Goal: Complete application form: Complete application form

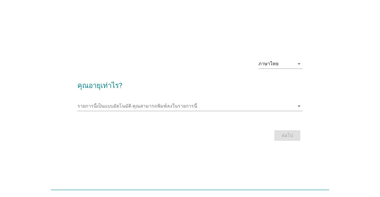
click at [290, 69] on div "ภาษาไทย arrow_drop_down" at bounding box center [280, 63] width 44 height 9
click at [251, 111] on div "รายการนี้เป็นแบบอัตโนมัติ [PERSON_NAME]พิมพ์ลงในรายการนี้ arrow_drop_down" at bounding box center [189, 106] width 225 height 9
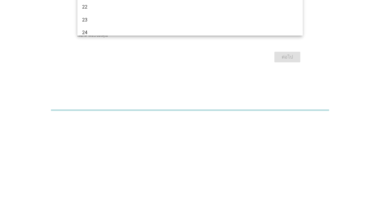
click at [330, 125] on div "ภาษาไทย arrow_drop_down คุณอายุเท่าไร? รายการนี้เป็นแบบอัตโนมัติ [PERSON_NAME]พ…" at bounding box center [190, 99] width 352 height 100
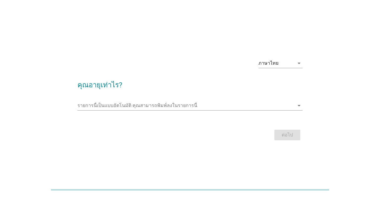
click at [249, 110] on input "รายการนี้เป็นแบบอัตโนมัติ คุณสามารถพิมพ์ลงในรายการนี้" at bounding box center [185, 105] width 217 height 9
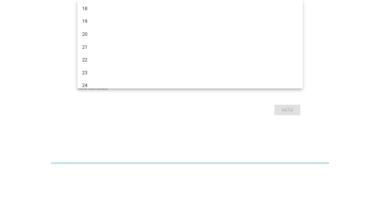
scroll to position [0, 0]
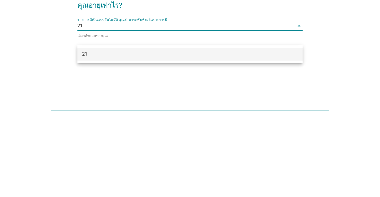
type input "21"
click at [320, 114] on div "ภาษาไทย arrow_drop_down คุณอายุเท่าไร? รายการนี้เป็นแบบอัตโนมัติ [PERSON_NAME]พ…" at bounding box center [190, 99] width 352 height 100
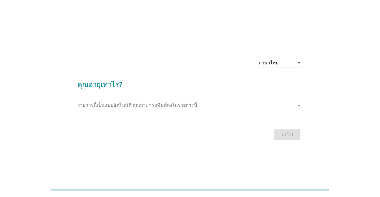
click at [282, 110] on input "รายการนี้เป็นแบบอัตโนมัติ คุณสามารถพิมพ์ลงในรายการนี้" at bounding box center [185, 105] width 217 height 9
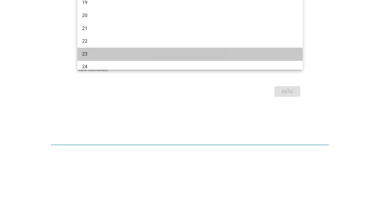
scroll to position [0, 0]
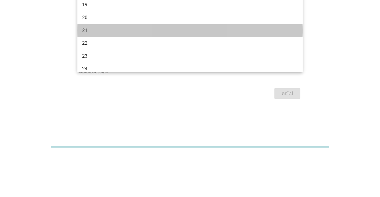
click at [89, 76] on div "21" at bounding box center [181, 73] width 198 height 7
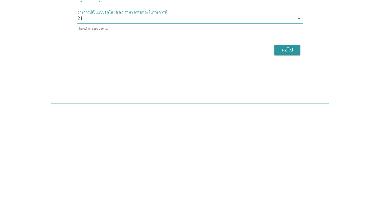
click at [292, 140] on div "ต่อไป" at bounding box center [287, 136] width 16 height 7
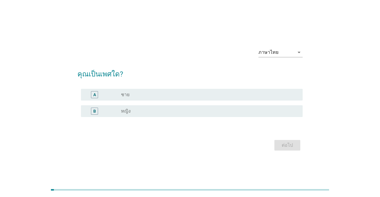
scroll to position [0, 0]
click at [275, 99] on div "radio_button_unchecked ชาย" at bounding box center [207, 96] width 172 height 6
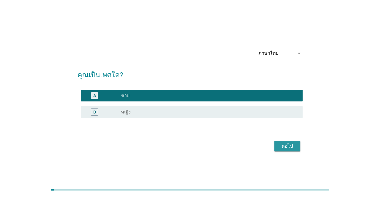
click at [286, 150] on div "ต่อไป" at bounding box center [287, 146] width 16 height 7
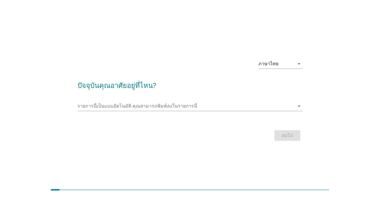
click at [294, 111] on input "รายการนี้เป็นแบบอัตโนมัติ คุณสามารถพิมพ์ลงในรายการนี้" at bounding box center [185, 106] width 217 height 9
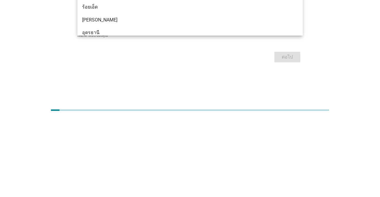
type input "อุ"
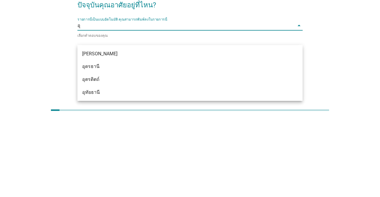
click at [89, 136] on div "[PERSON_NAME]" at bounding box center [181, 133] width 198 height 7
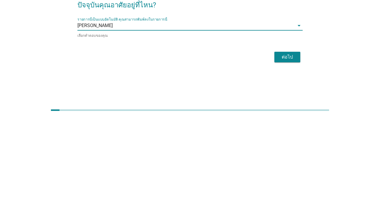
click at [348, 128] on div "ภาษาไทย arrow_drop_down ปัจจุบันคุณอาศัยอยู่ที่ไหน? รายการนี้เป็นแบบอัตโนมัติ […" at bounding box center [190, 99] width 352 height 100
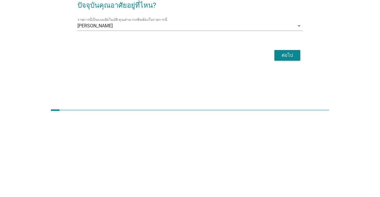
scroll to position [1, 0]
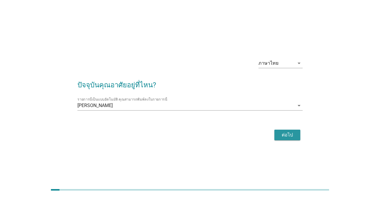
click at [283, 139] on div "ต่อไป" at bounding box center [287, 135] width 16 height 7
